Goal: Find contact information: Find contact information

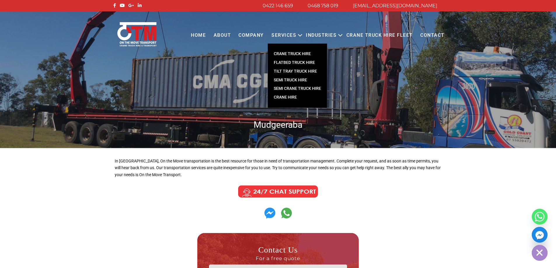
click at [285, 53] on link "CRANE TRUCK HIRE" at bounding box center [297, 54] width 59 height 9
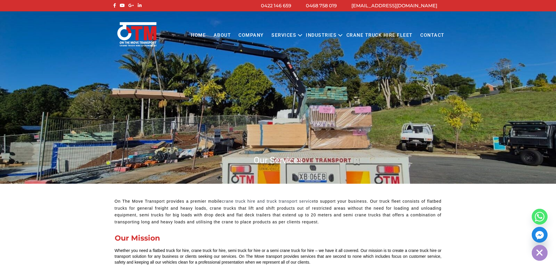
click at [429, 36] on link "Contact" at bounding box center [433, 35] width 32 height 16
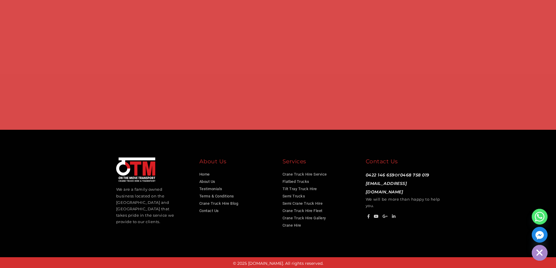
scroll to position [450, 0]
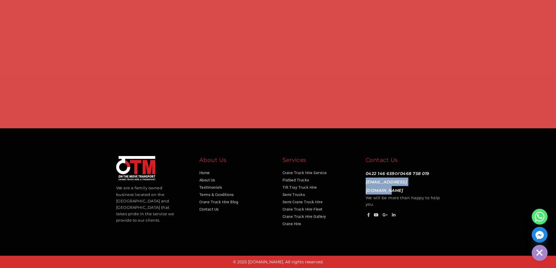
drag, startPoint x: 429, startPoint y: 180, endPoint x: 364, endPoint y: 181, distance: 64.8
click at [364, 181] on div "Contact Us 0422 146 659 or 0468 758 019 info@otmtransport.com.au We will be mor…" at bounding box center [402, 187] width 83 height 63
copy link "[EMAIL_ADDRESS][DOMAIN_NAME]"
